Goal: Transaction & Acquisition: Purchase product/service

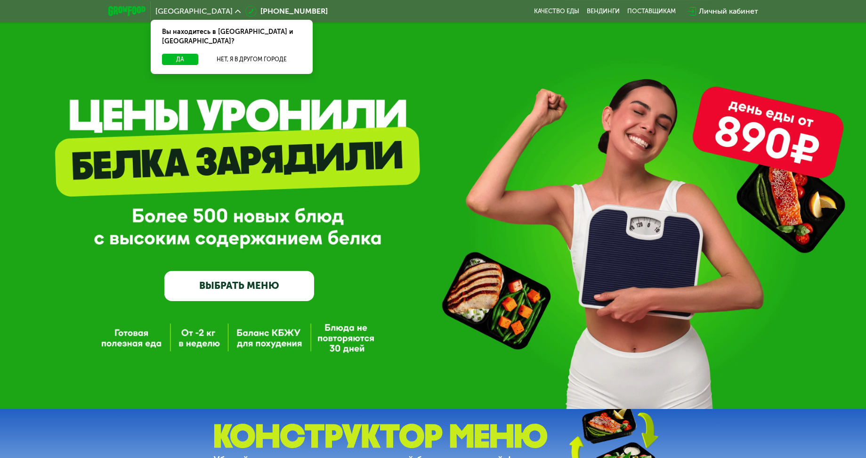
click at [257, 287] on link "ВЫБРАТЬ МЕНЮ" at bounding box center [239, 286] width 150 height 30
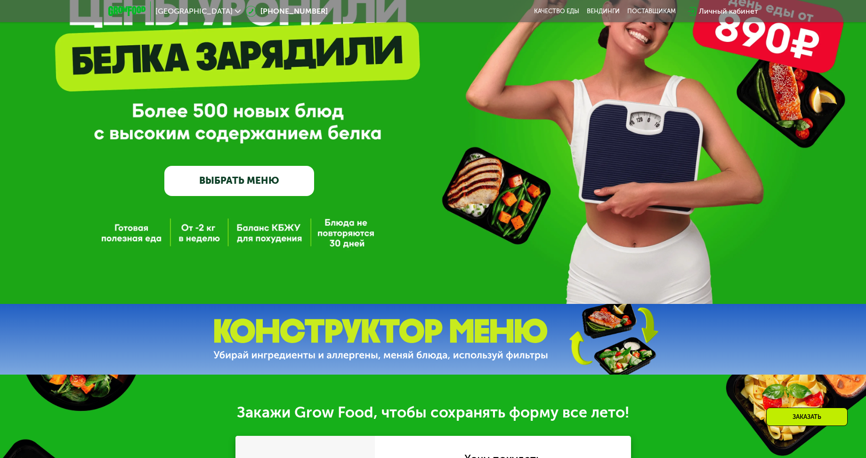
scroll to position [113, 0]
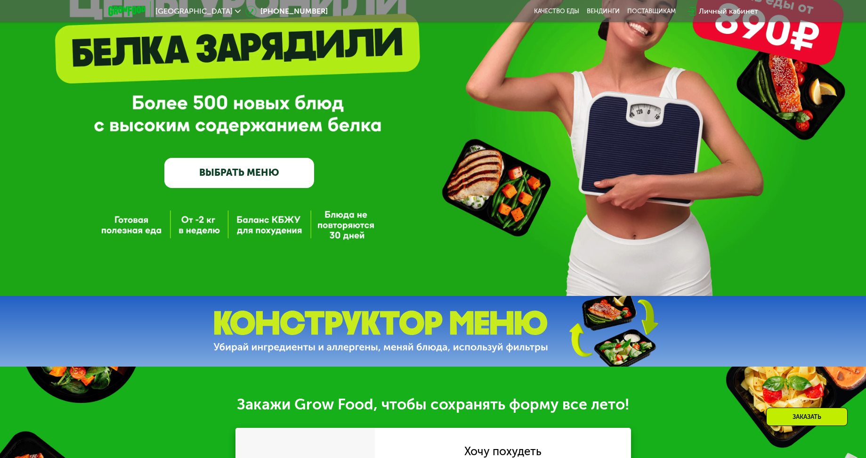
click at [270, 170] on link "ВЫБРАТЬ МЕНЮ" at bounding box center [239, 173] width 150 height 30
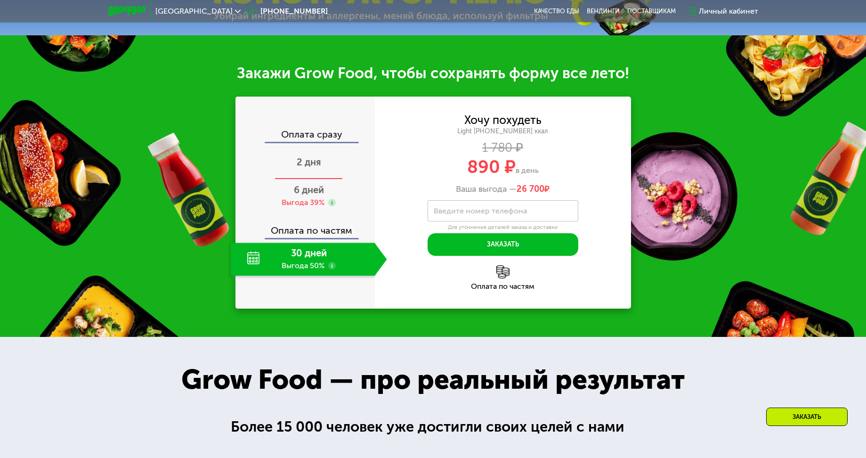
scroll to position [452, 0]
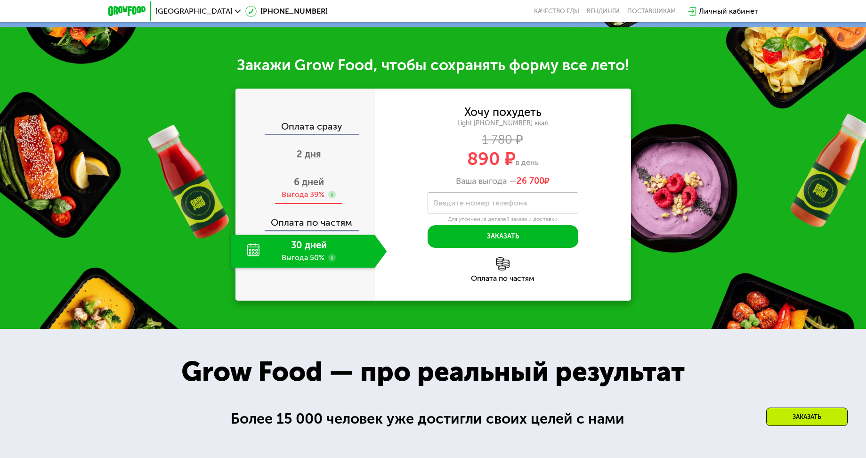
click at [310, 193] on div "Выгода 39%" at bounding box center [303, 194] width 43 height 10
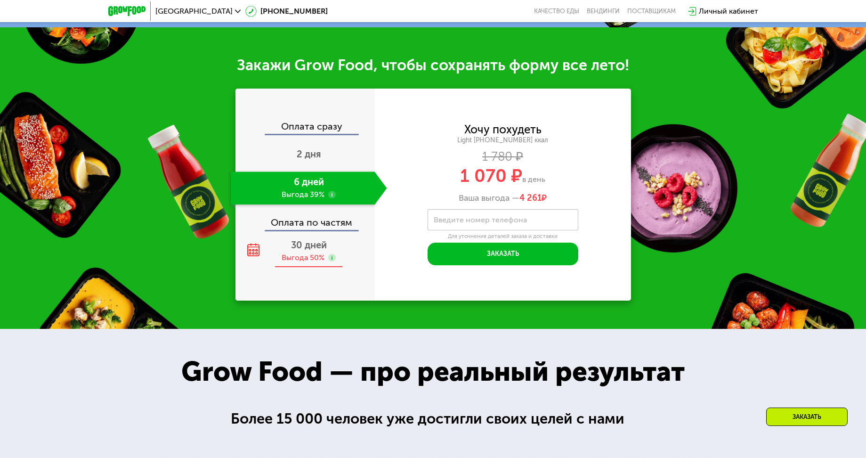
click at [307, 260] on div "Выгода 50%" at bounding box center [303, 257] width 43 height 10
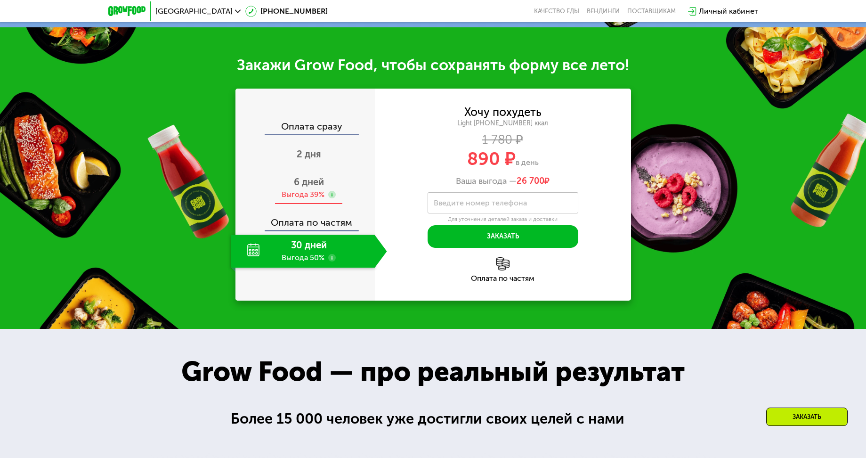
click at [298, 187] on span "6 дней" at bounding box center [309, 181] width 30 height 11
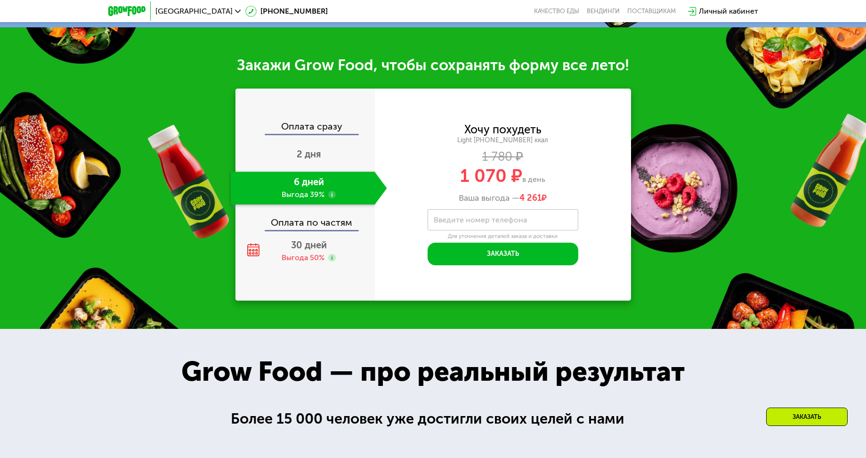
click at [498, 221] on label "Введите номер телефона" at bounding box center [480, 219] width 93 height 5
click at [498, 221] on input "Введите номер телефона" at bounding box center [503, 219] width 151 height 21
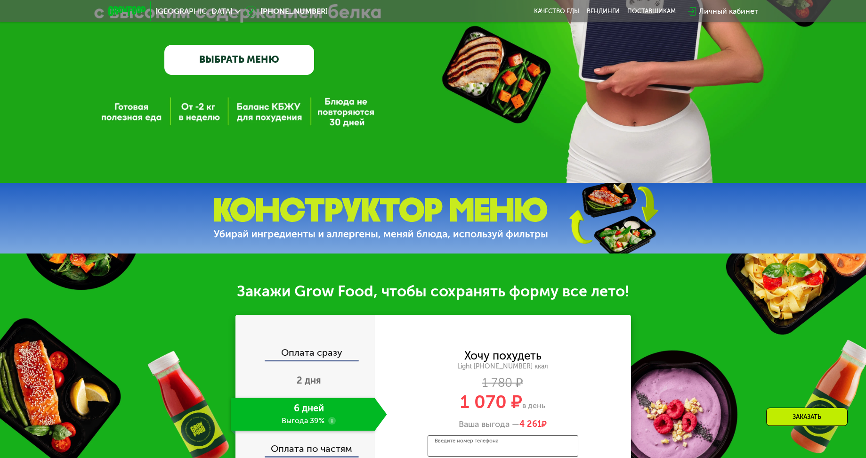
scroll to position [0, 0]
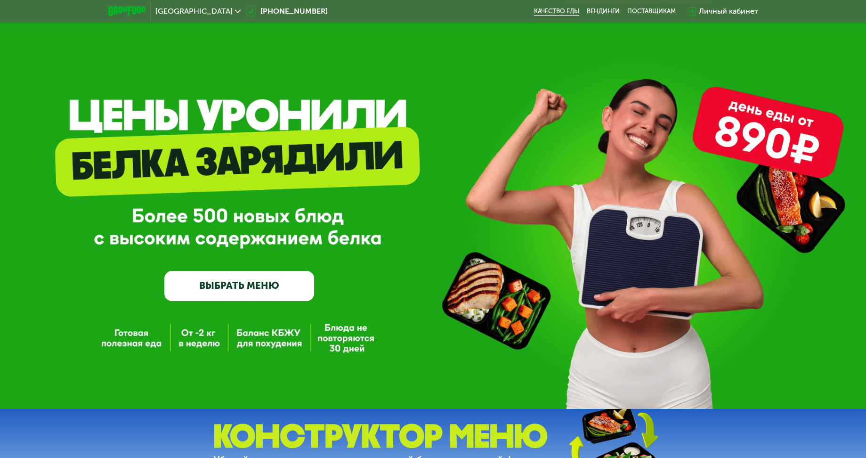
click at [563, 15] on link "Качество еды" at bounding box center [556, 12] width 45 height 8
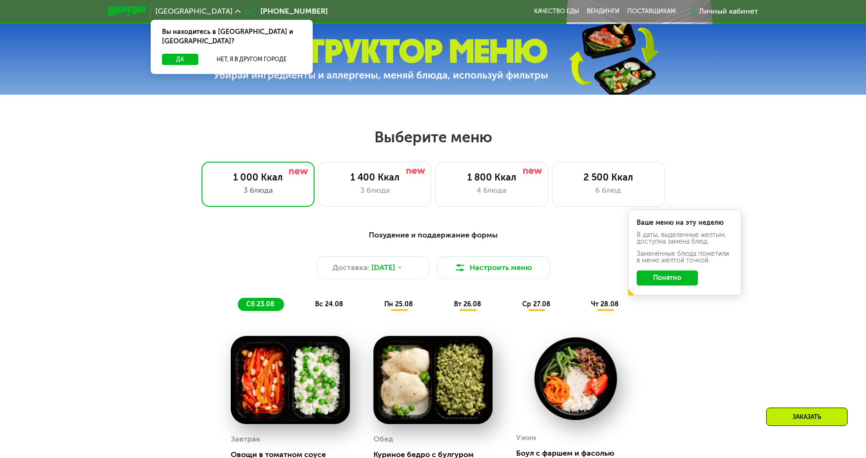
scroll to position [396, 0]
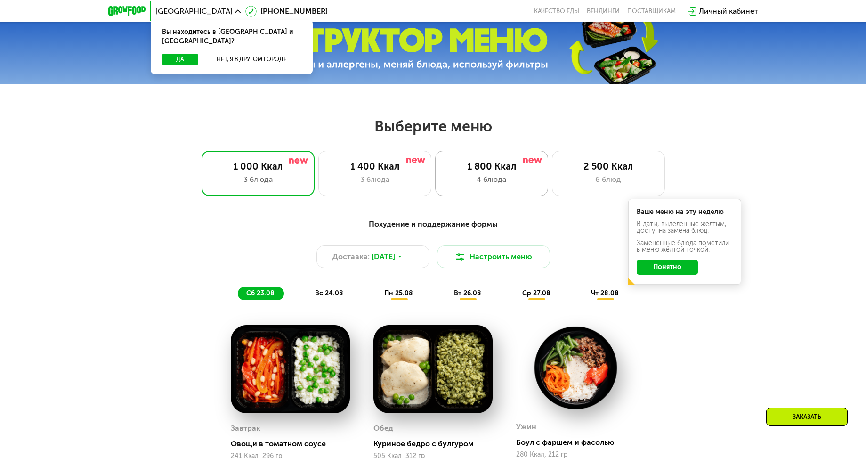
click at [518, 177] on div "4 блюда" at bounding box center [491, 179] width 93 height 11
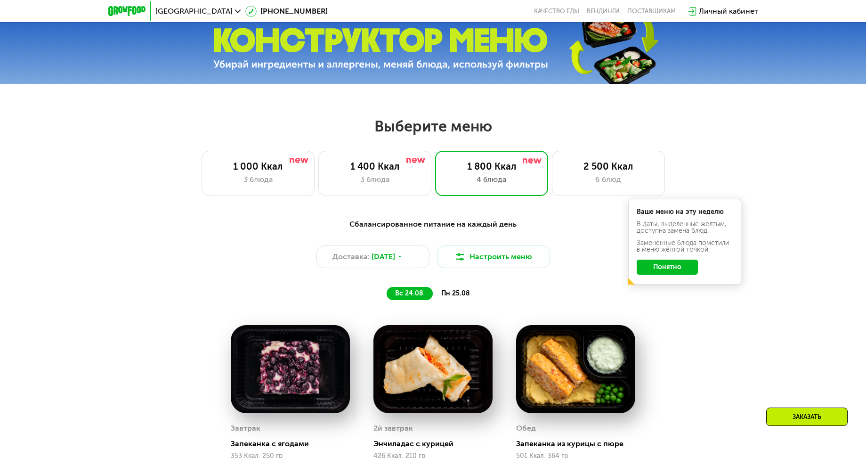
click at [683, 269] on button "Понятно" at bounding box center [667, 267] width 61 height 15
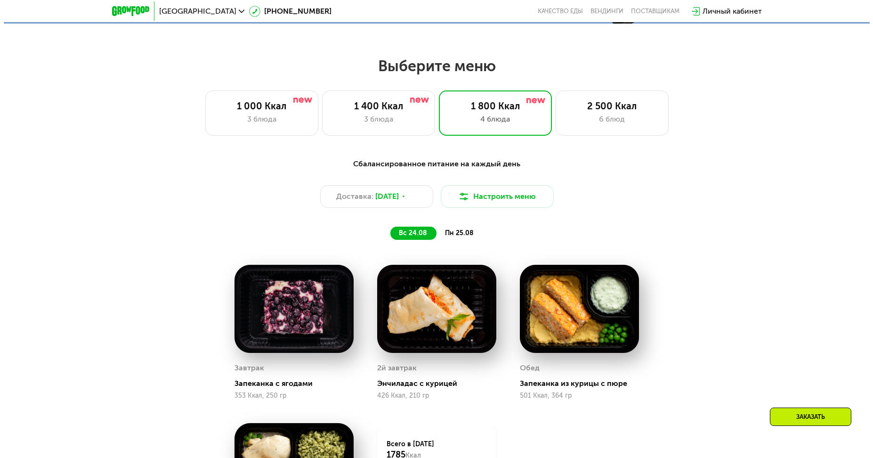
scroll to position [452, 0]
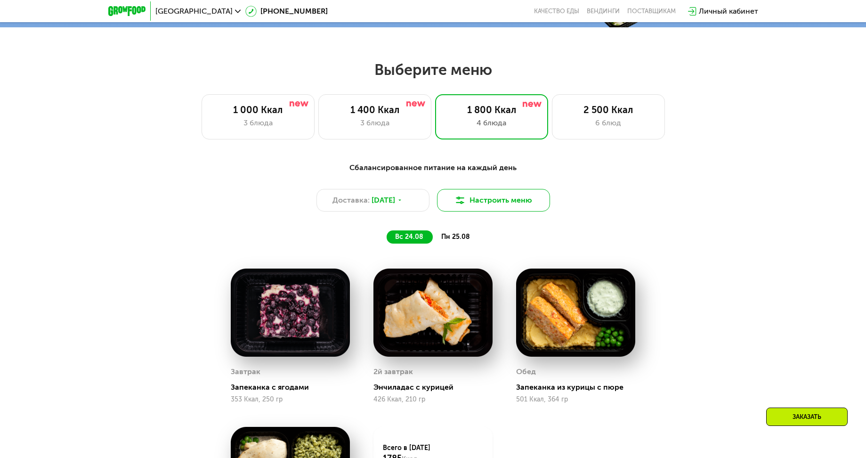
click at [512, 202] on button "Настроить меню" at bounding box center [493, 200] width 113 height 23
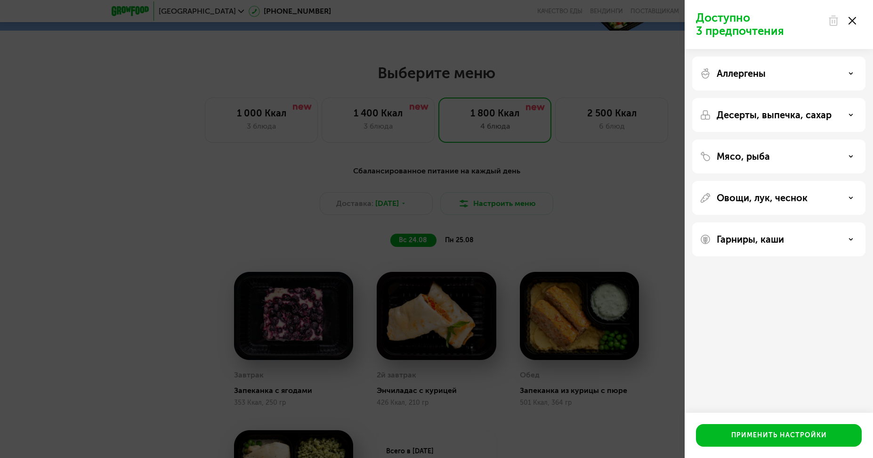
click at [808, 79] on div "Аллергены" at bounding box center [779, 73] width 158 height 11
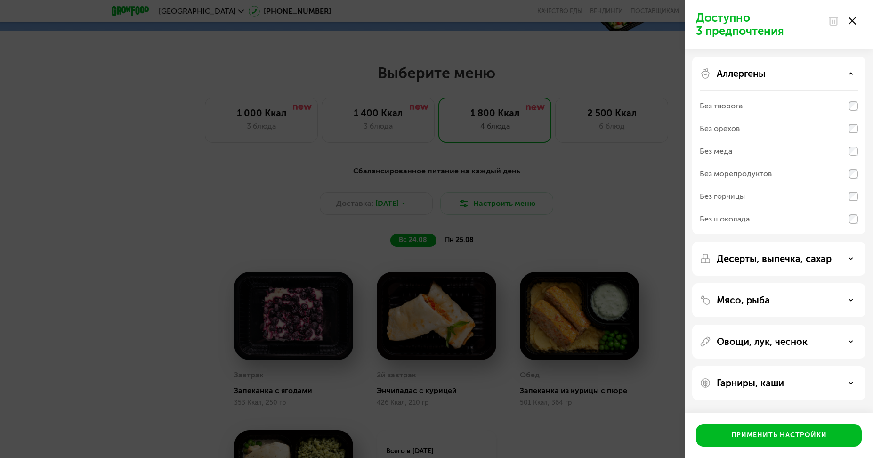
click at [764, 255] on p "Десерты, выпечка, сахар" at bounding box center [774, 258] width 115 height 11
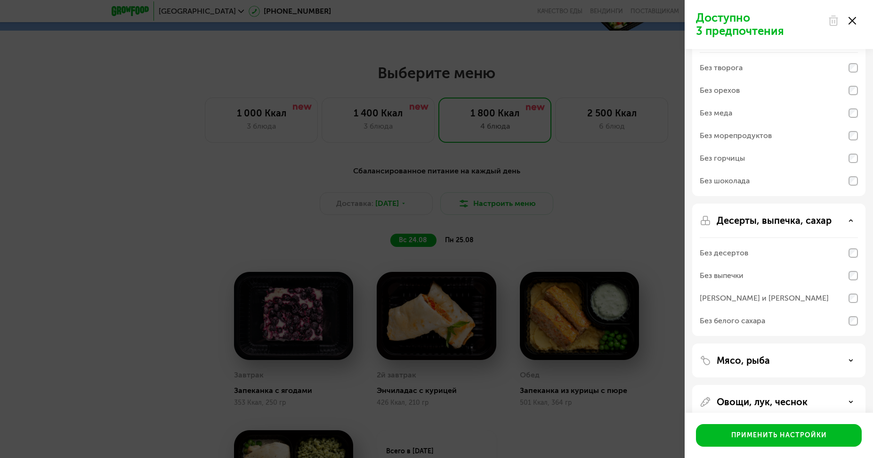
scroll to position [95, 0]
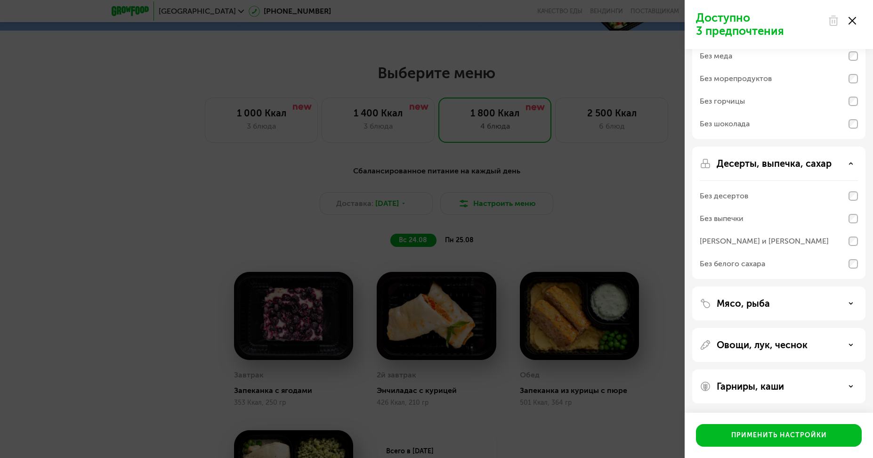
click at [758, 300] on p "Мясо, рыба" at bounding box center [743, 303] width 53 height 11
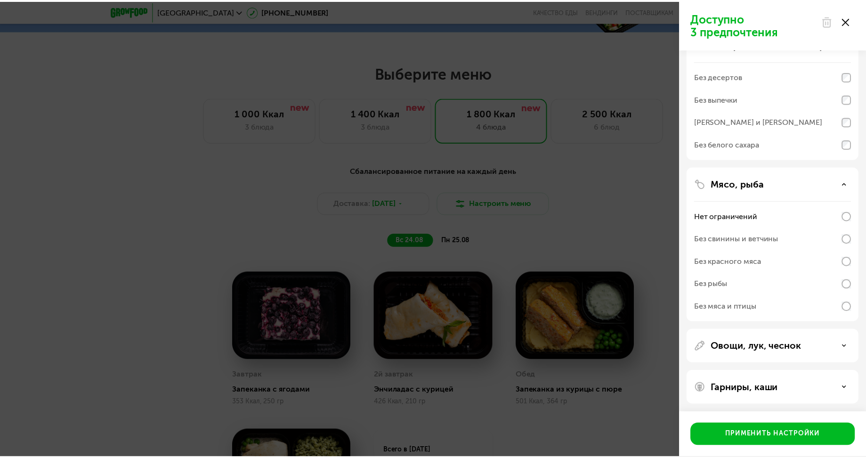
scroll to position [216, 0]
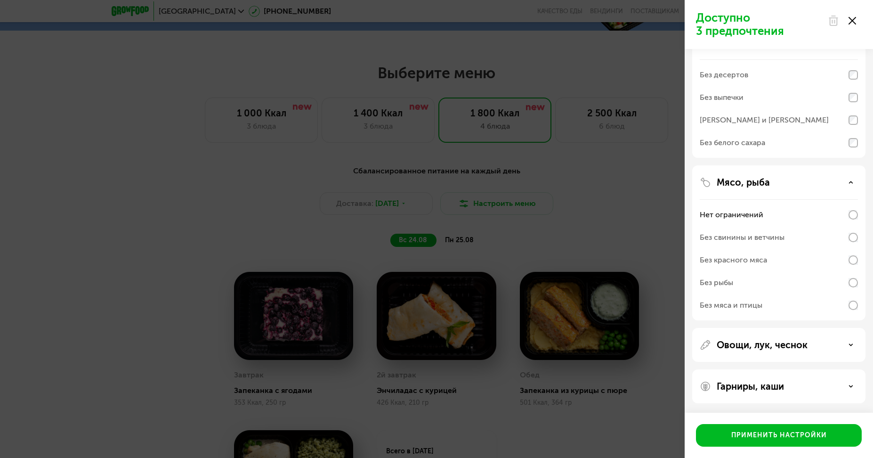
click at [634, 205] on div "Доступно 3 предпочтения Аллергены Без творога Без орехов Без меда Без морепроду…" at bounding box center [436, 229] width 873 height 458
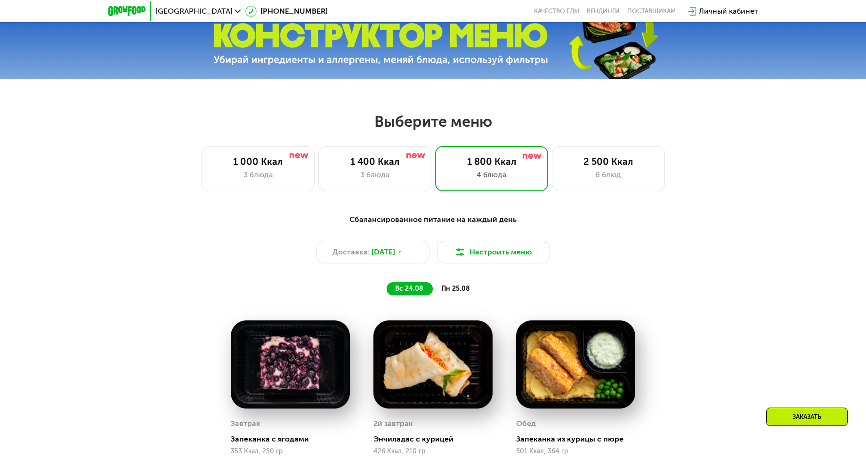
scroll to position [452, 0]
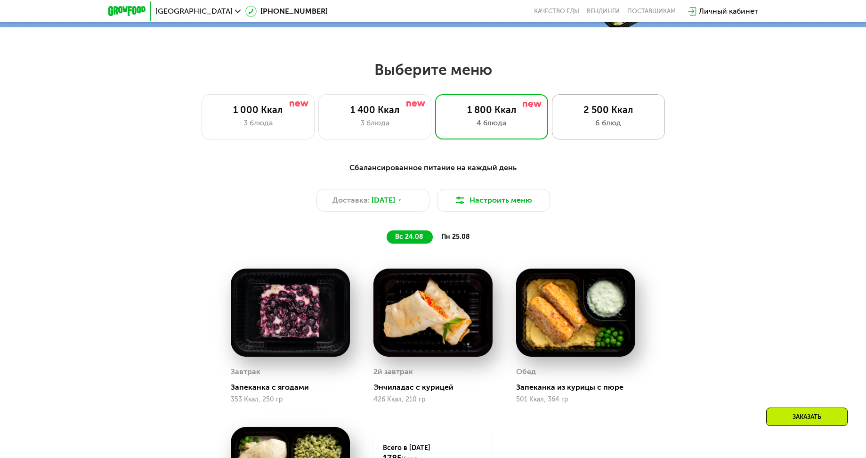
click at [606, 121] on div "6 блюд" at bounding box center [608, 122] width 93 height 11
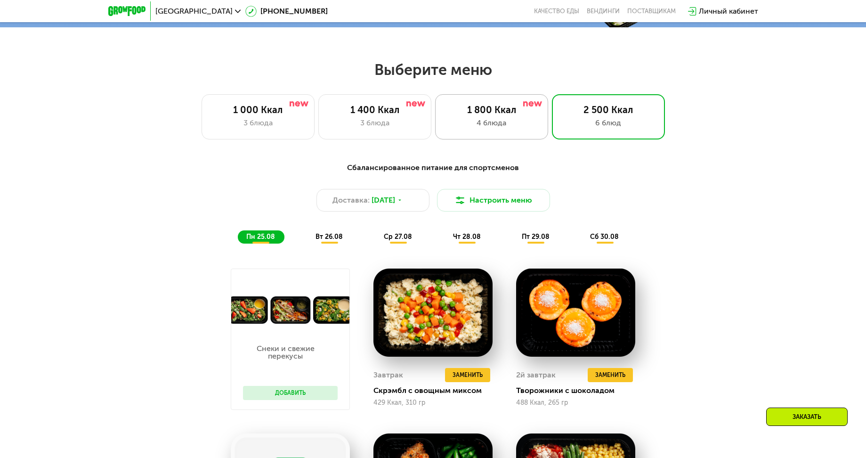
click at [501, 115] on div "1 800 Ккал" at bounding box center [491, 109] width 93 height 11
